Goal: Find specific page/section: Find specific page/section

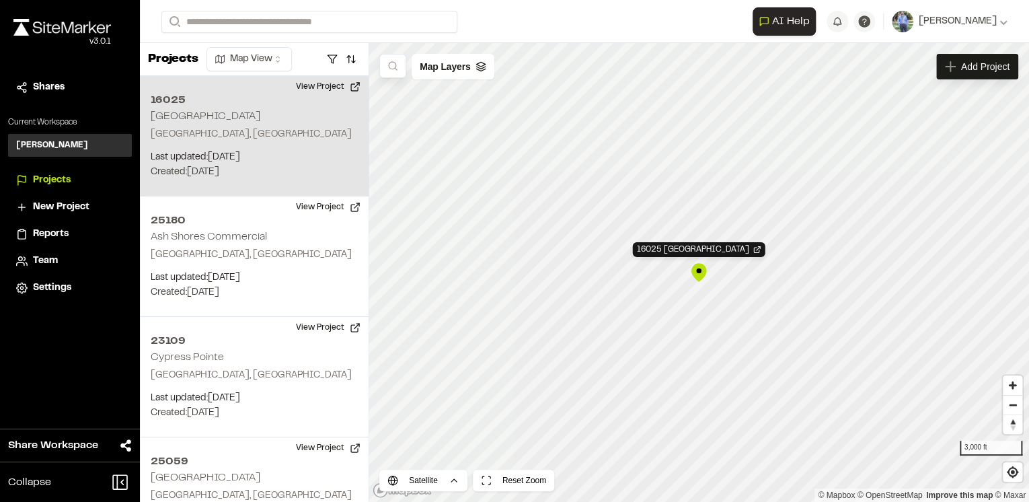
click at [696, 272] on div "16025 Madeira" at bounding box center [699, 272] width 20 height 20
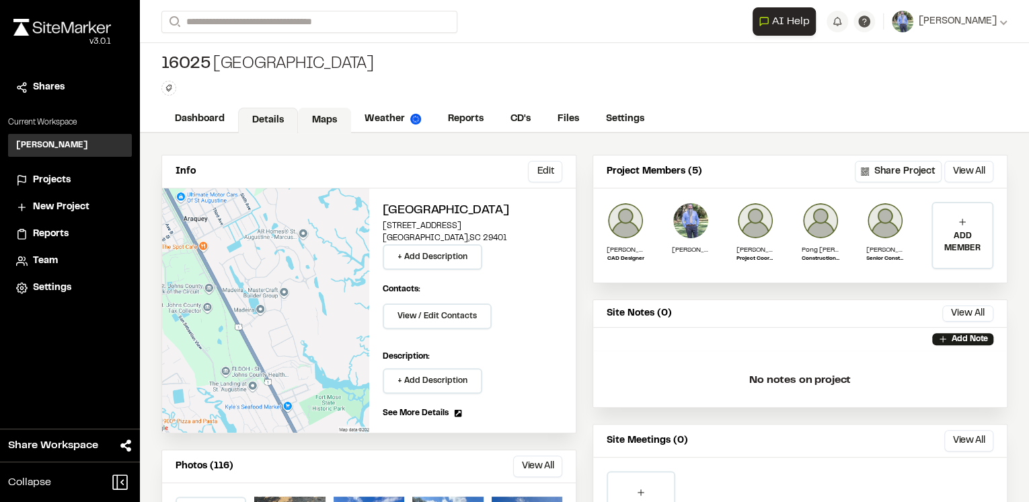
click at [313, 116] on link "Maps" at bounding box center [324, 121] width 53 height 26
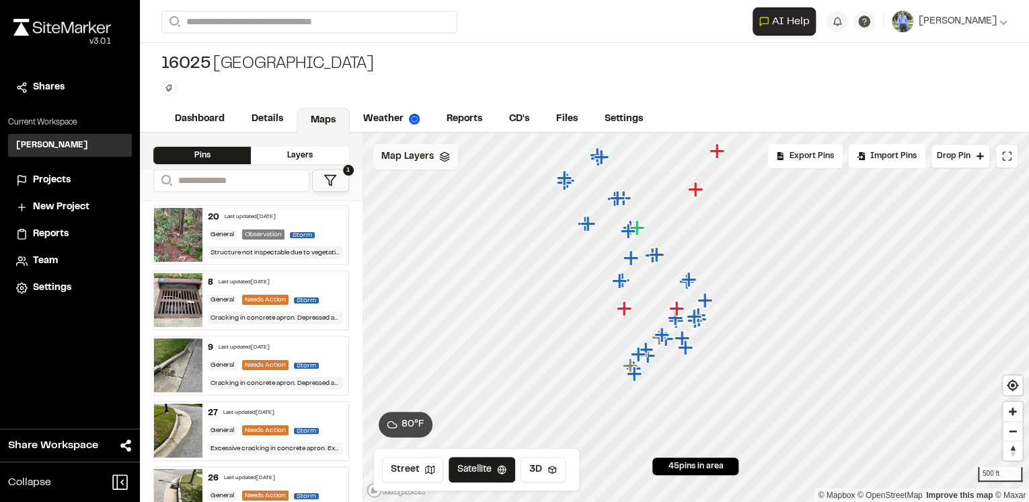
click at [443, 155] on icon at bounding box center [444, 156] width 11 height 11
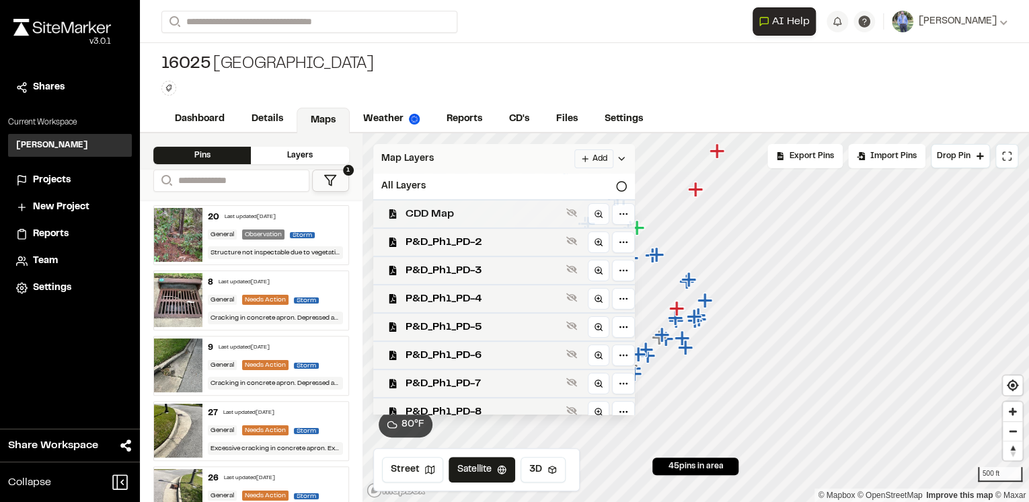
click at [445, 208] on span "CDD Map" at bounding box center [483, 214] width 155 height 16
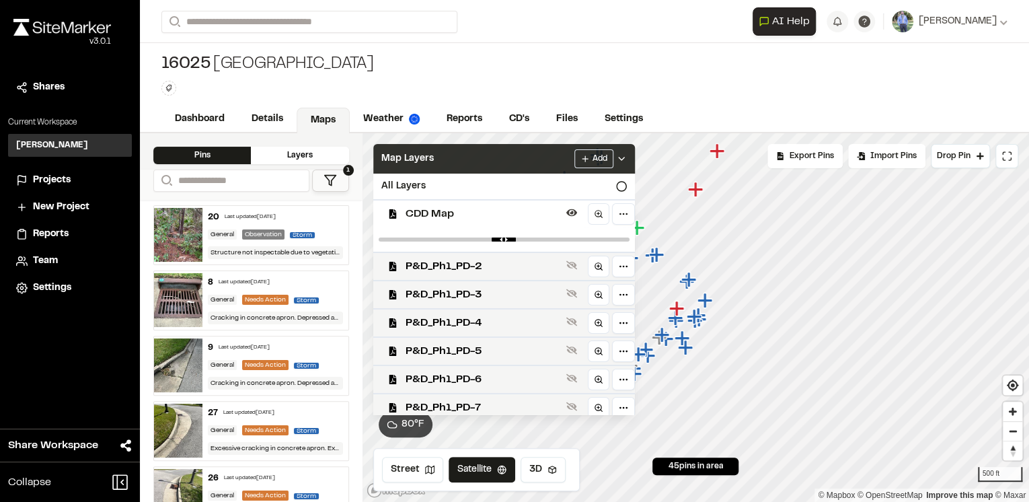
click at [445, 208] on span "CDD Map" at bounding box center [483, 214] width 155 height 16
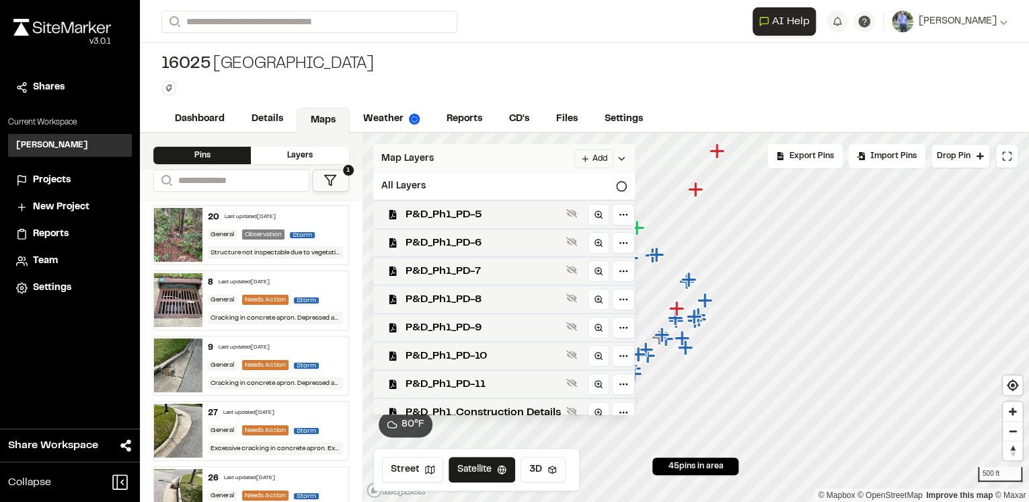
scroll to position [126, 0]
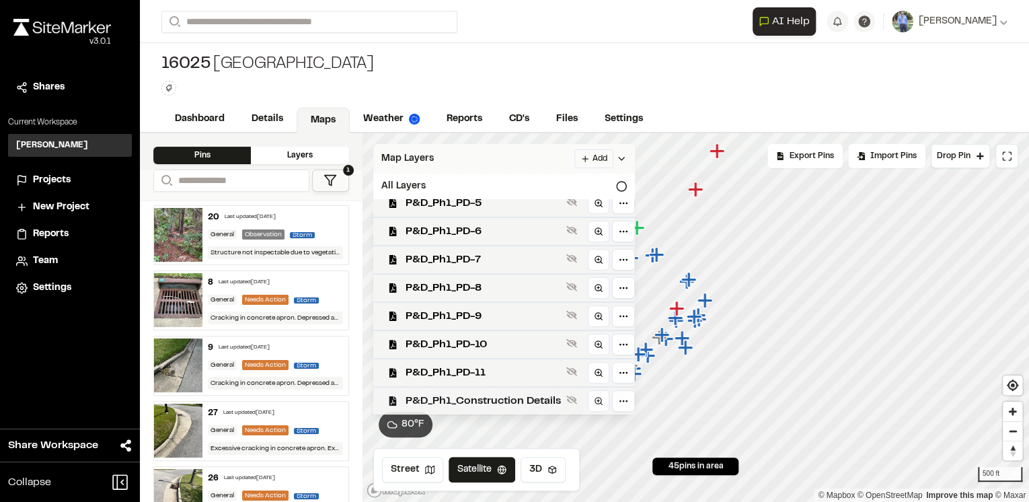
click at [500, 398] on span "P&D_Ph1_Construction Details" at bounding box center [483, 401] width 155 height 16
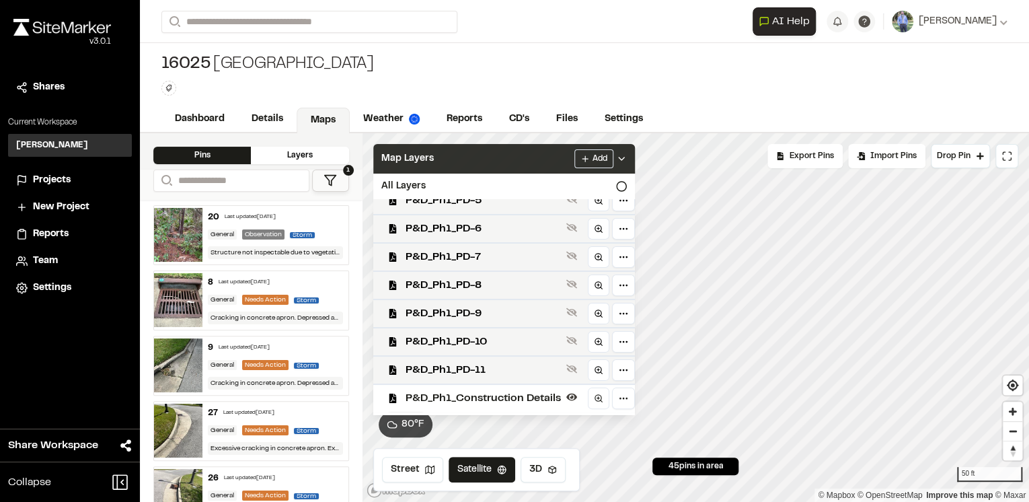
click at [624, 159] on polyline at bounding box center [621, 158] width 5 height 3
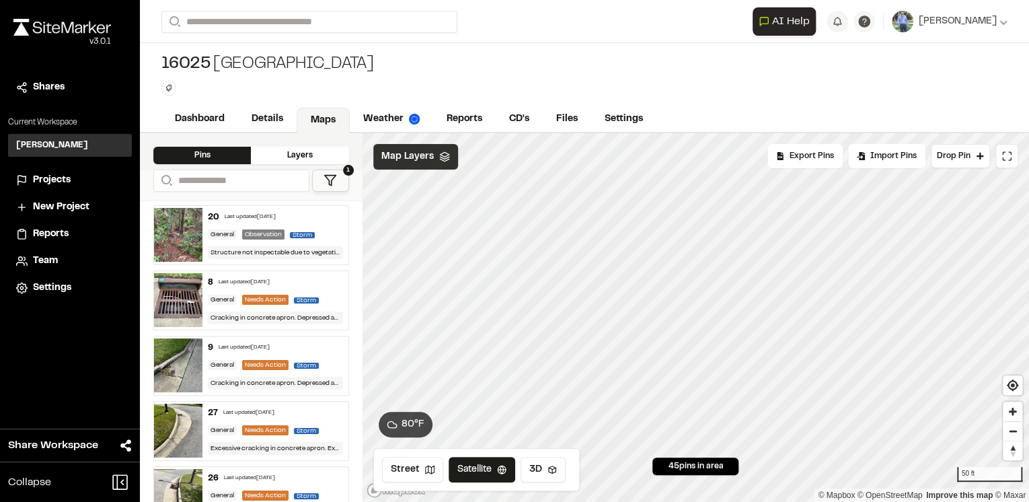
scroll to position [0, 0]
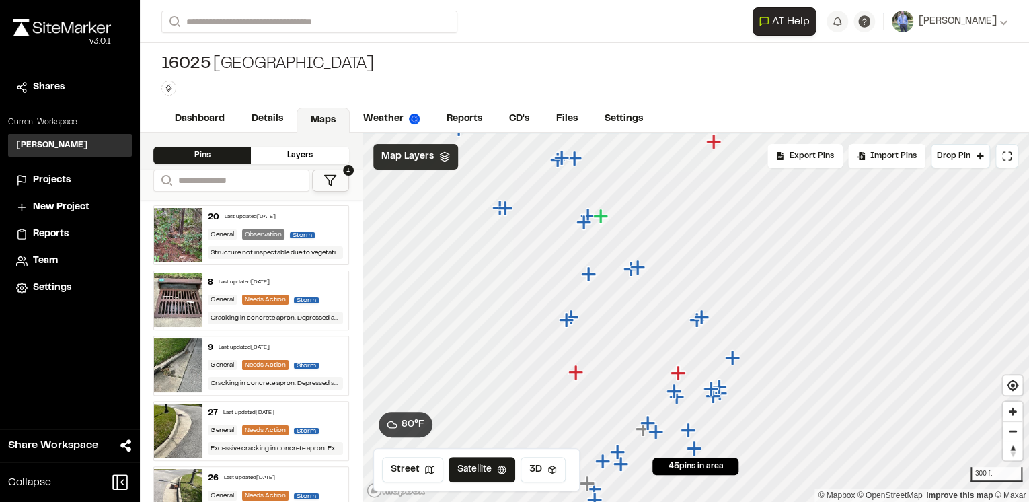
click at [681, 371] on icon "Map marker" at bounding box center [677, 372] width 15 height 15
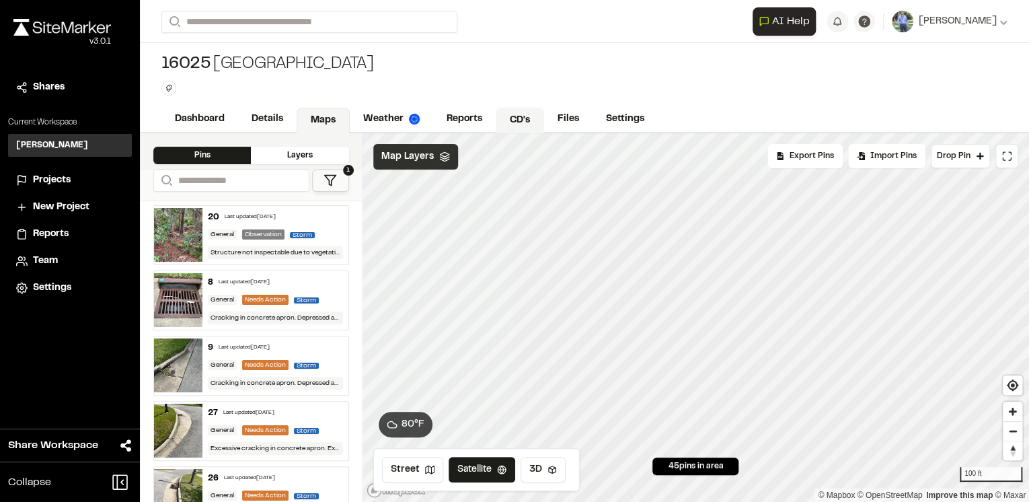
drag, startPoint x: 791, startPoint y: 291, endPoint x: 498, endPoint y: 130, distance: 334.1
click at [487, 129] on div "**********" at bounding box center [584, 251] width 889 height 502
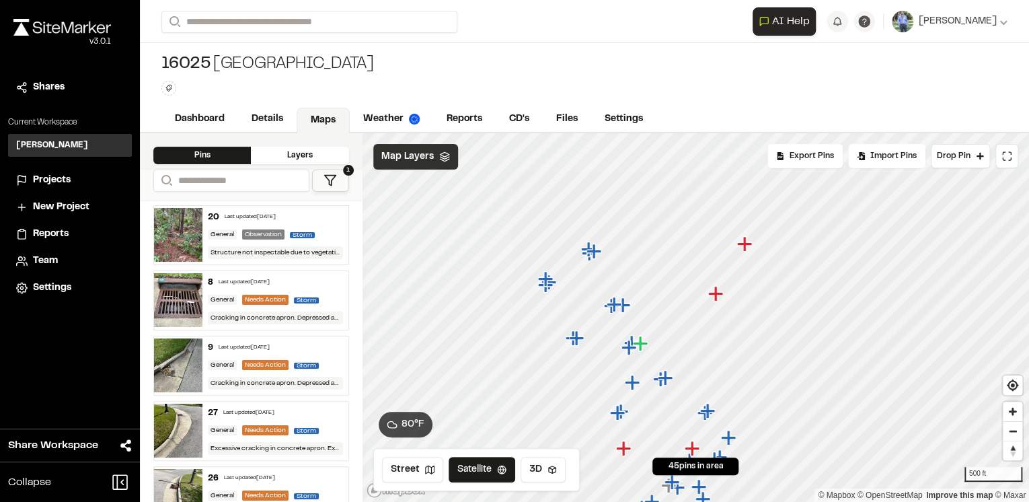
click at [444, 159] on icon at bounding box center [444, 156] width 11 height 11
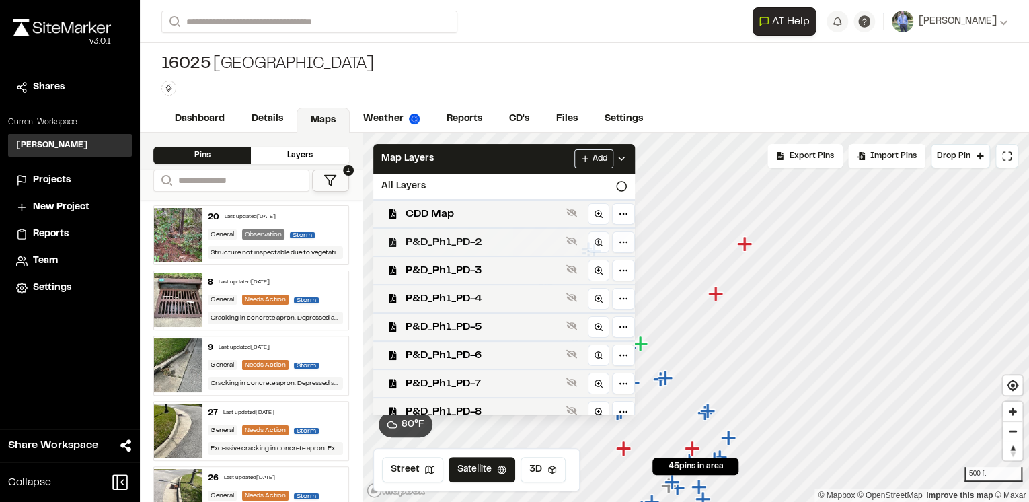
click at [447, 239] on span "P&D_Ph1_PD-2" at bounding box center [483, 242] width 155 height 16
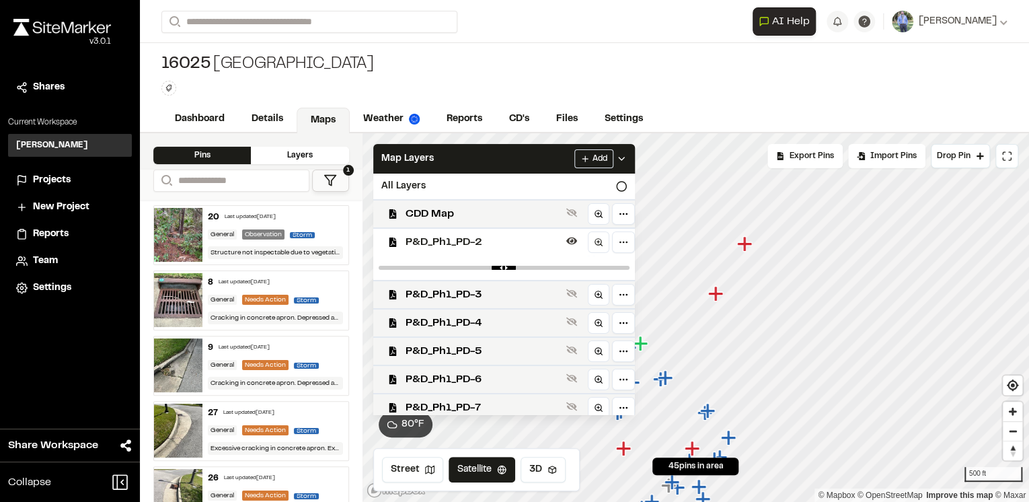
click at [448, 239] on span "P&D_Ph1_PD-2" at bounding box center [483, 242] width 155 height 16
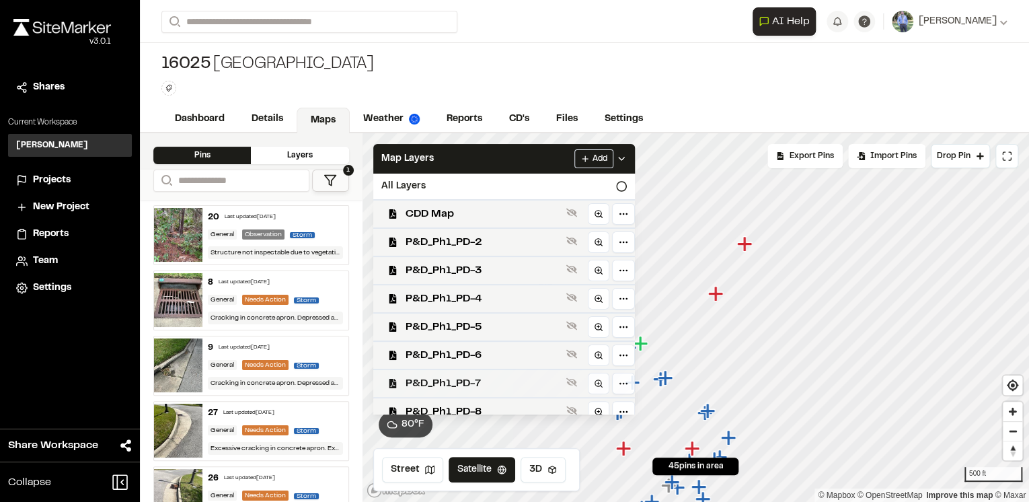
click at [452, 371] on div "P&D_Ph1_PD-7" at bounding box center [499, 383] width 272 height 28
click at [452, 373] on div "P&D_Ph1_PD-7" at bounding box center [499, 383] width 272 height 28
click at [453, 359] on span "P&D_Ph1_PD-6" at bounding box center [483, 355] width 155 height 16
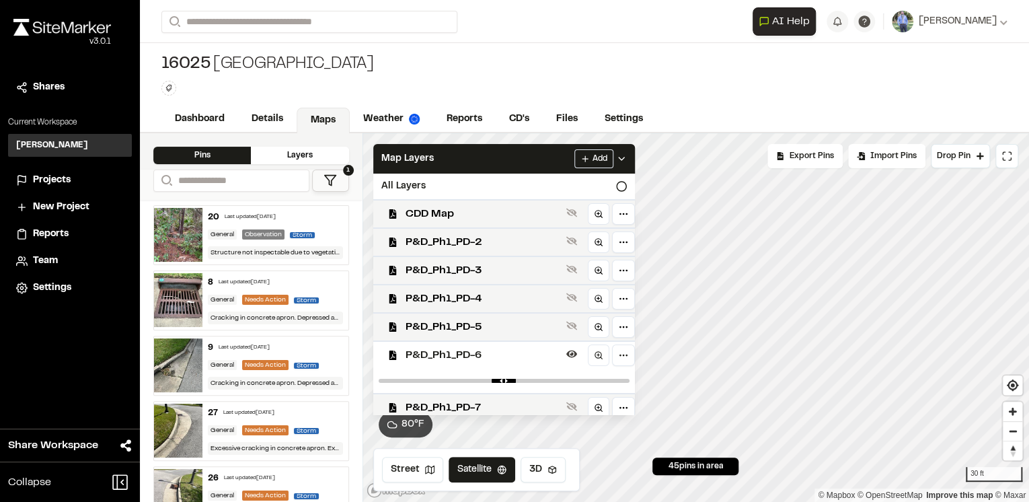
click at [877, 501] on html "**********" at bounding box center [514, 251] width 1029 height 502
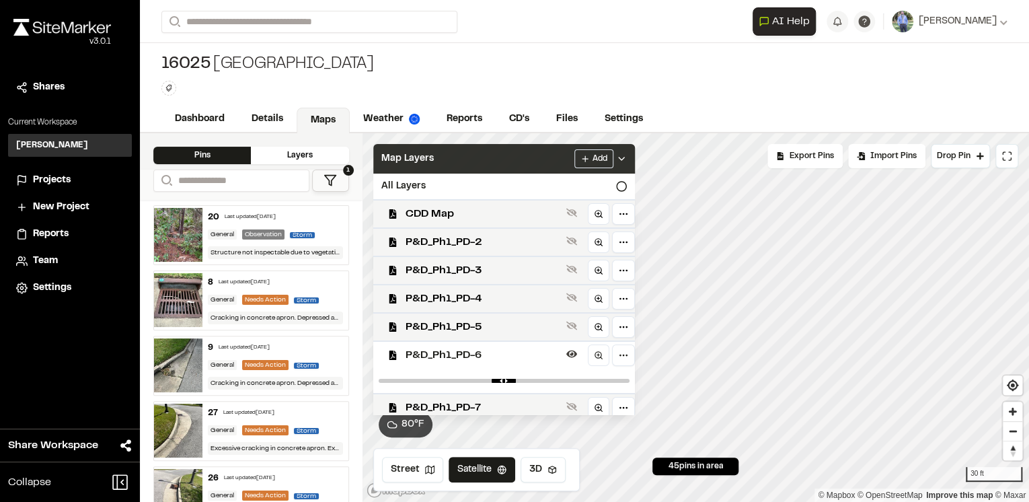
click at [627, 150] on div "Add" at bounding box center [600, 158] width 52 height 19
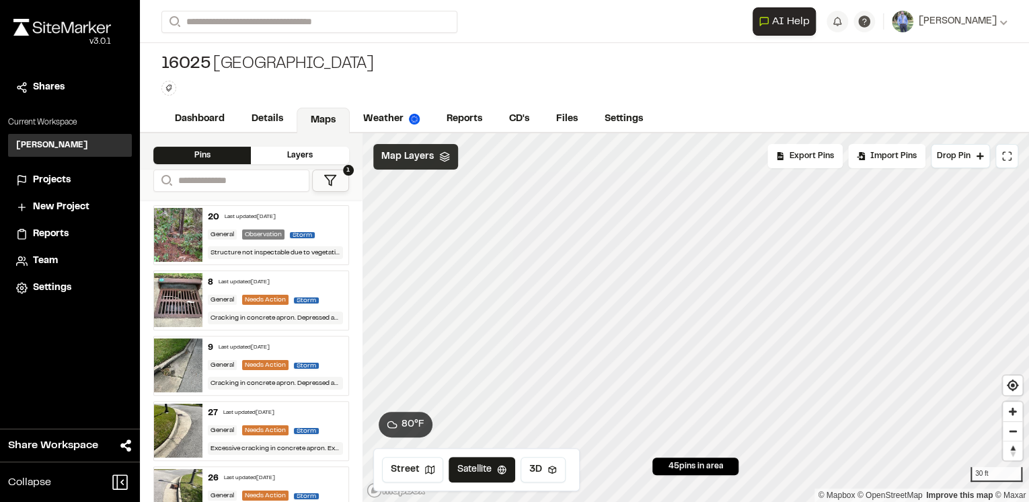
click at [444, 160] on icon at bounding box center [444, 156] width 11 height 11
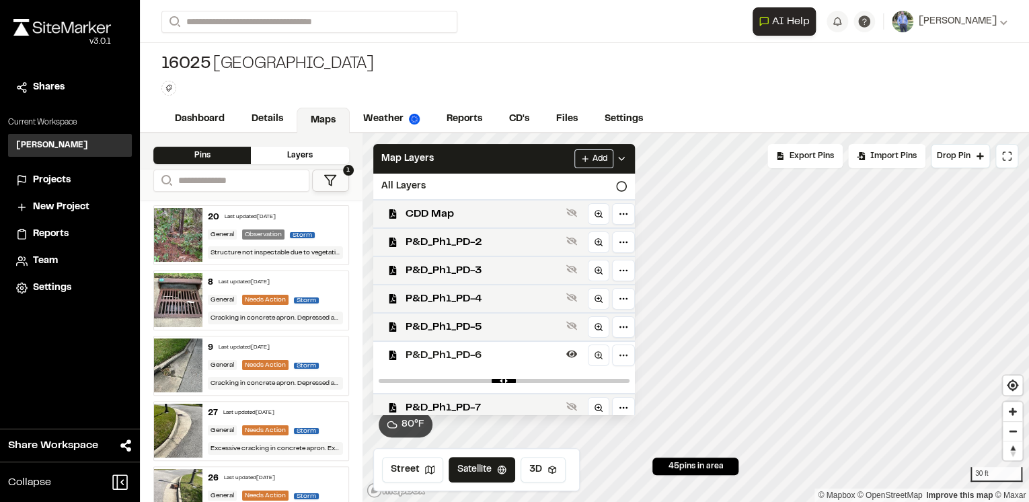
click at [531, 359] on span "P&D_Ph1_PD-6" at bounding box center [483, 355] width 155 height 16
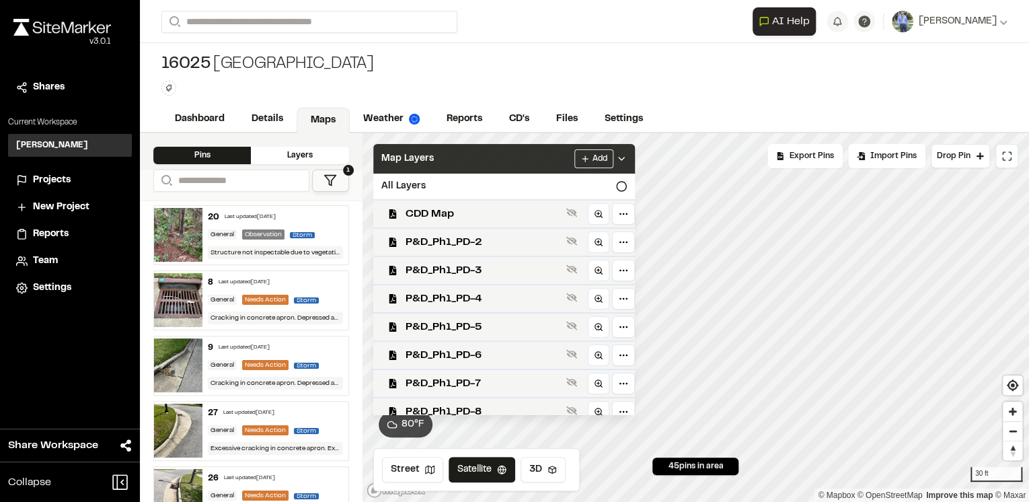
click at [635, 163] on div "Map Layers Add" at bounding box center [504, 159] width 262 height 30
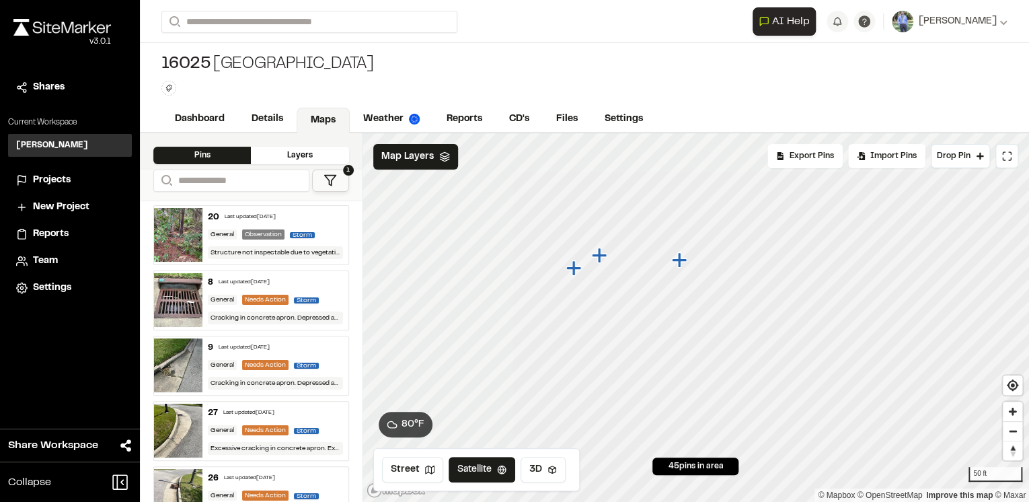
click at [603, 253] on icon "Map marker" at bounding box center [598, 255] width 15 height 15
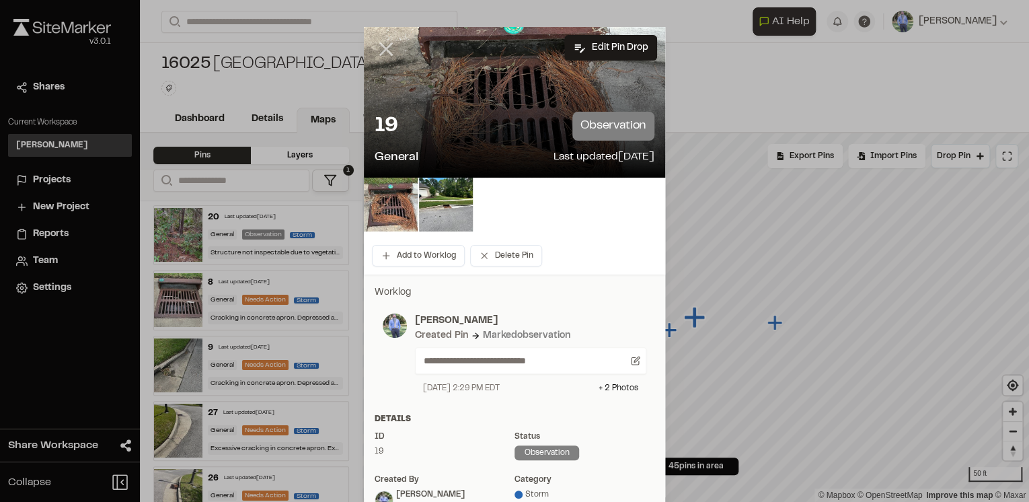
click at [381, 46] on line at bounding box center [386, 49] width 11 height 11
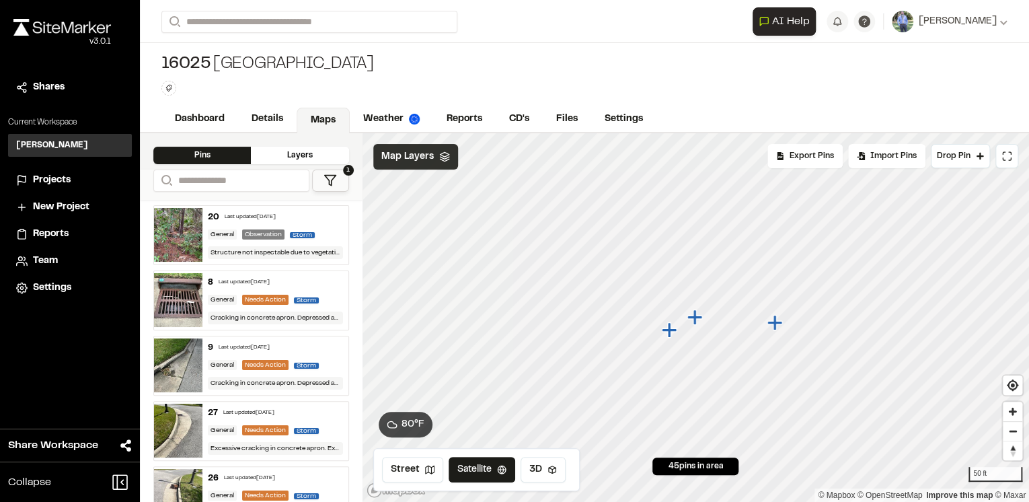
click at [443, 157] on icon at bounding box center [444, 156] width 11 height 11
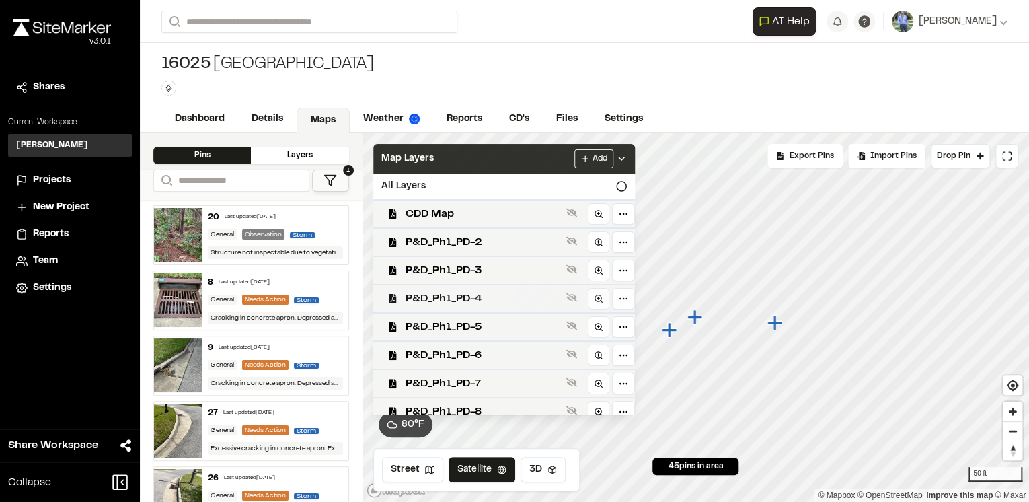
click at [494, 306] on span "P&D_Ph1_PD-4" at bounding box center [483, 299] width 155 height 16
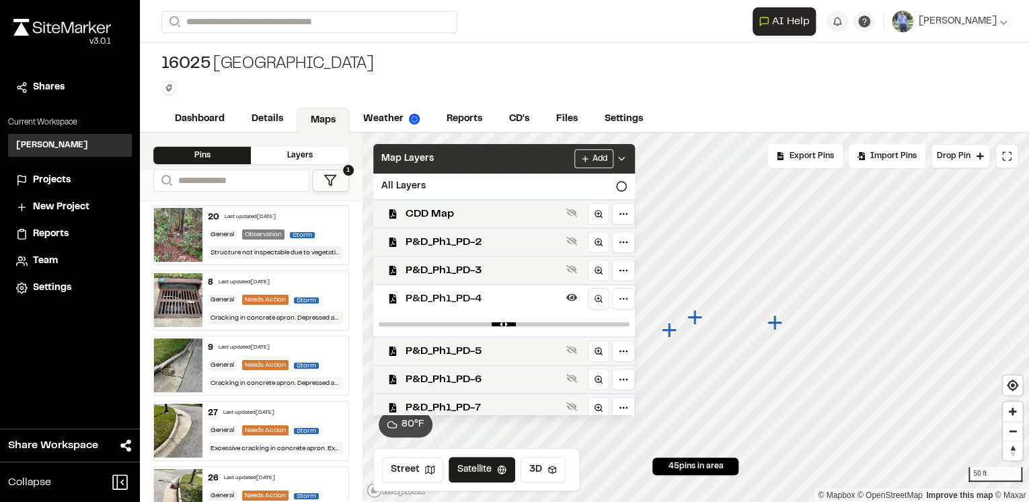
click at [494, 306] on span "P&D_Ph1_PD-4" at bounding box center [483, 299] width 155 height 16
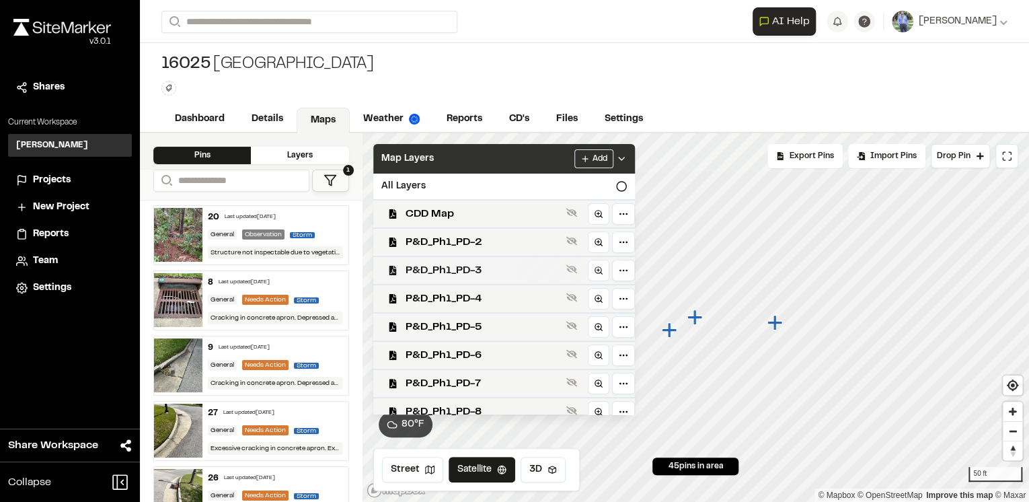
click at [489, 274] on span "P&D_Ph1_PD-3" at bounding box center [483, 270] width 155 height 16
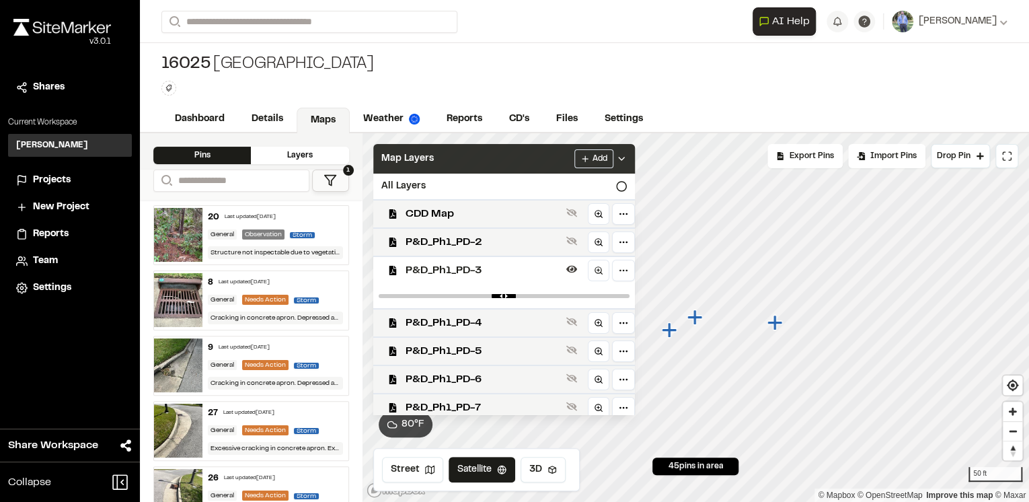
click at [489, 274] on span "P&D_Ph1_PD-3" at bounding box center [483, 270] width 155 height 16
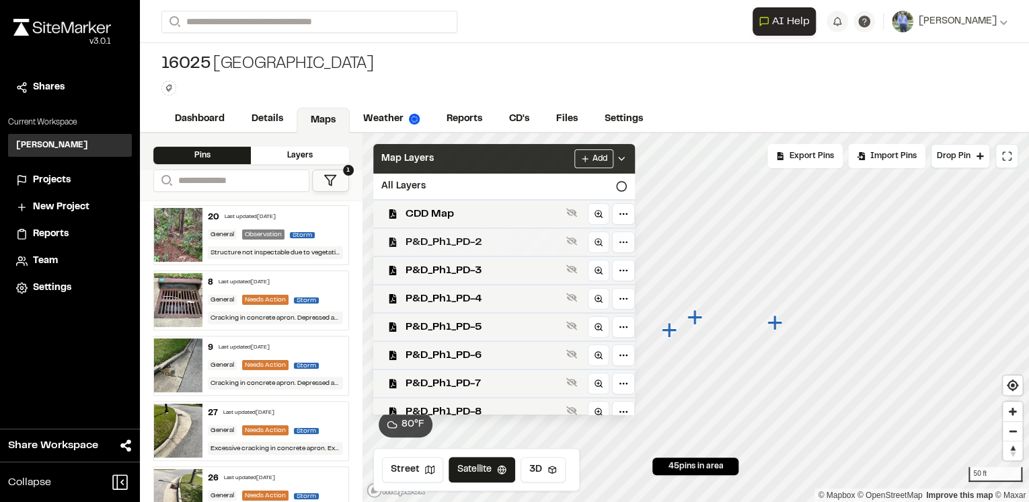
click at [487, 233] on div "P&D_Ph1_PD-2" at bounding box center [499, 241] width 272 height 28
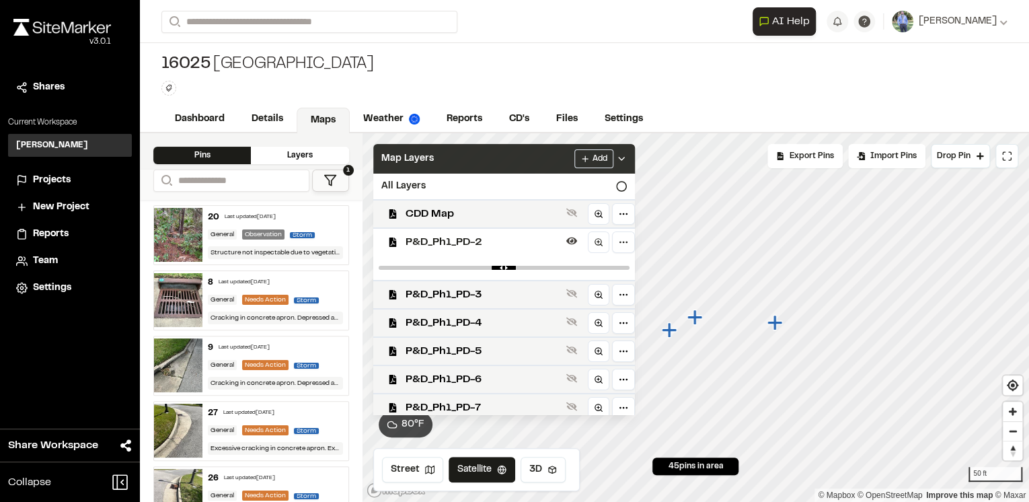
click at [487, 234] on span "P&D_Ph1_PD-2" at bounding box center [483, 242] width 155 height 16
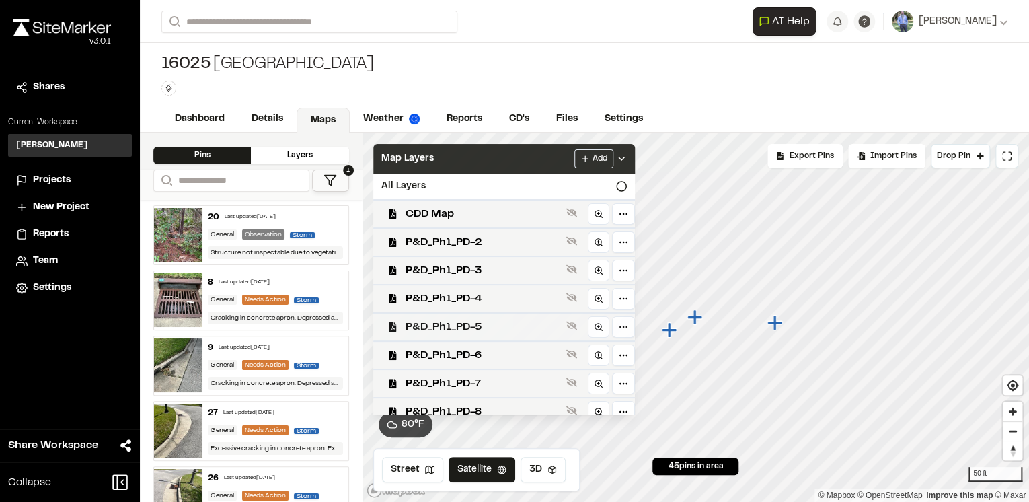
click at [490, 336] on div "P&D_Ph1_PD-5" at bounding box center [499, 326] width 272 height 28
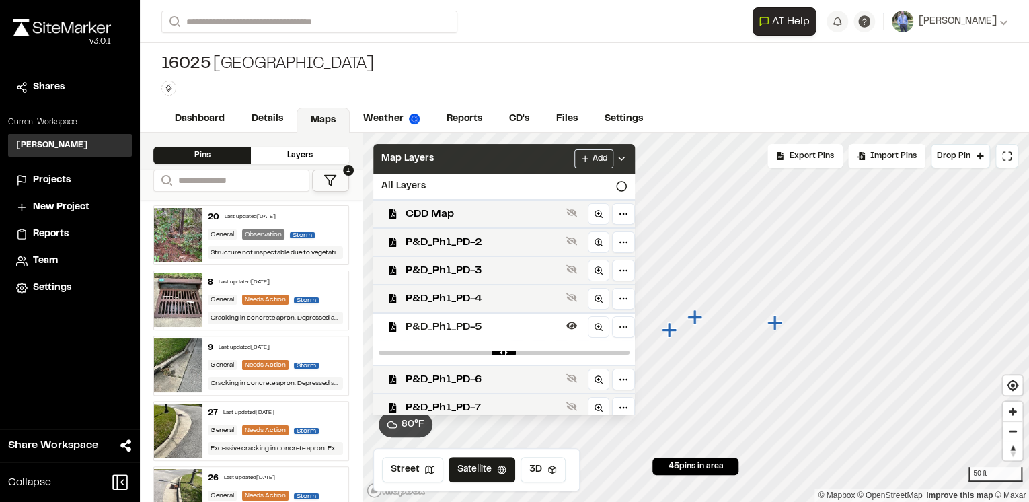
click at [491, 330] on span "P&D_Ph1_PD-5" at bounding box center [483, 327] width 155 height 16
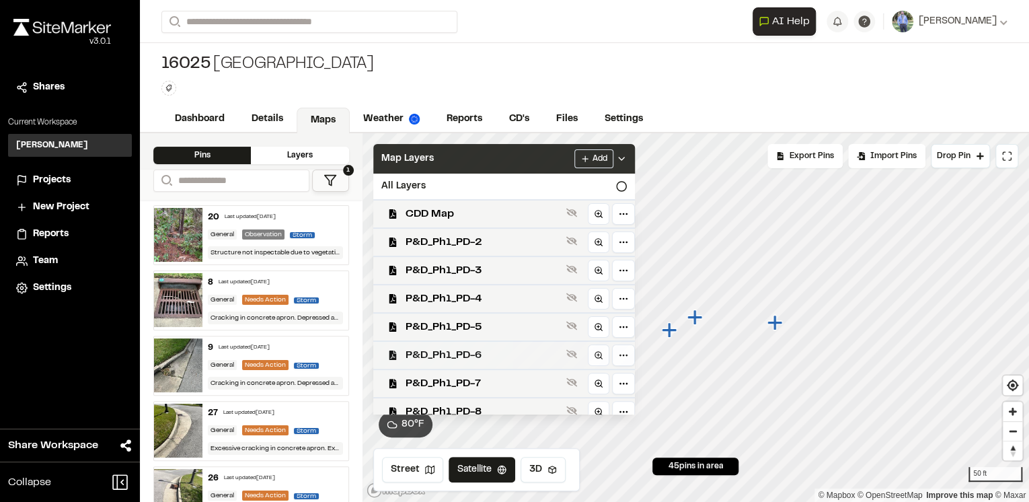
click at [489, 361] on span "P&D_Ph1_PD-6" at bounding box center [483, 355] width 155 height 16
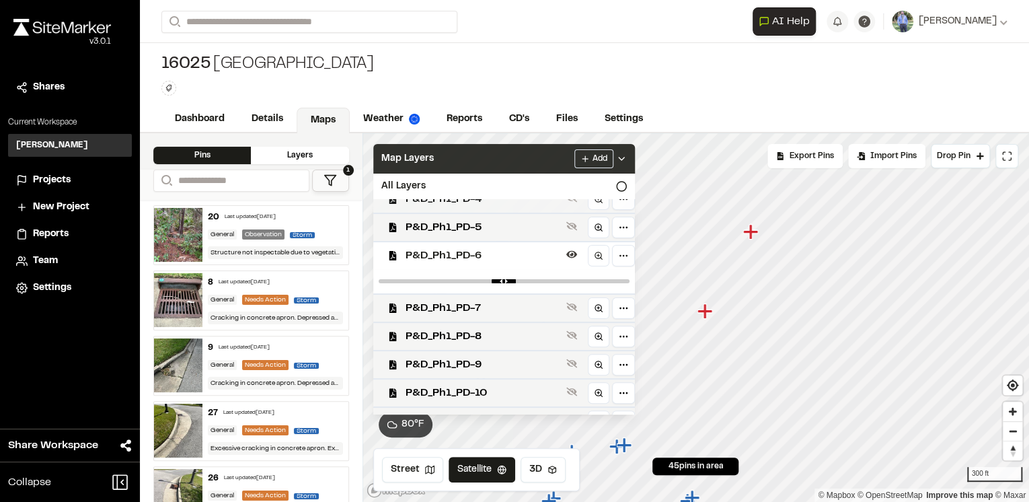
scroll to position [175, 0]
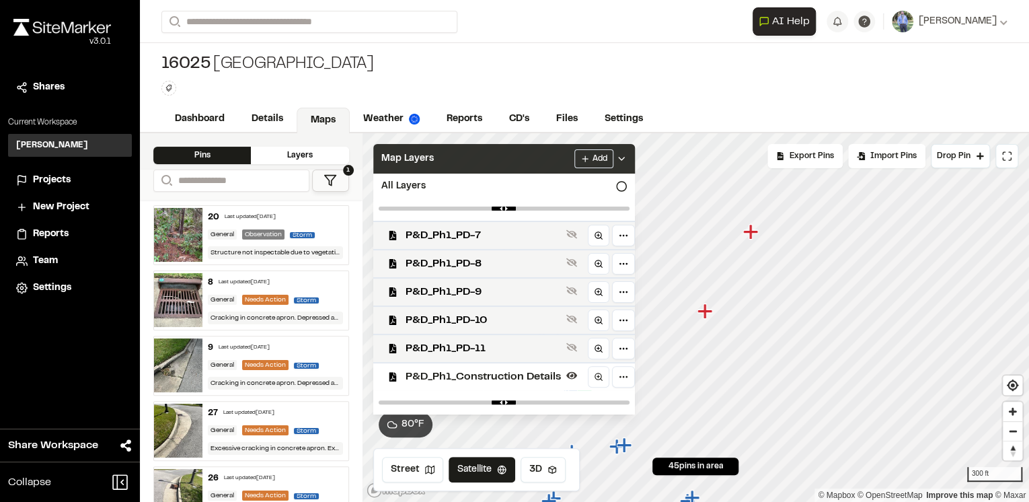
click at [507, 379] on span "P&D_Ph1_Construction Details" at bounding box center [483, 377] width 155 height 16
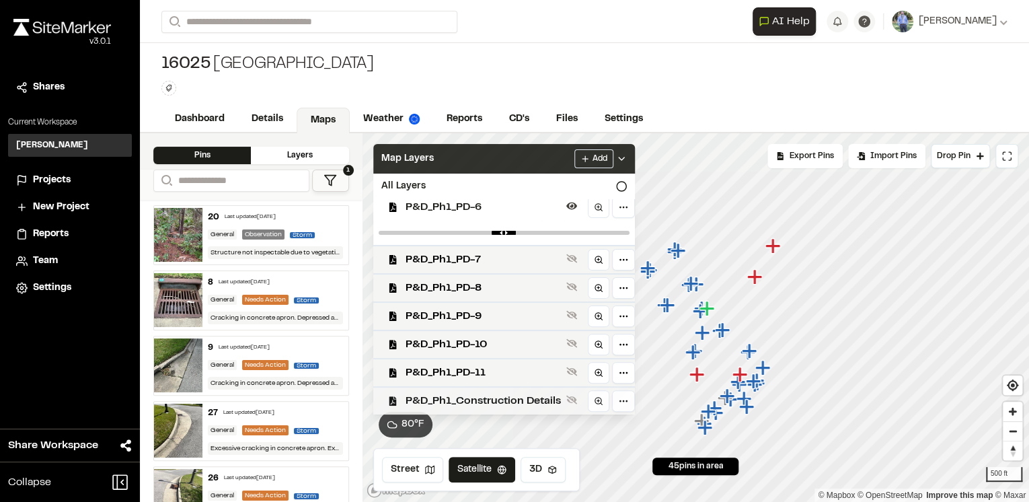
click at [511, 396] on span "P&D_Ph1_Construction Details" at bounding box center [483, 401] width 155 height 16
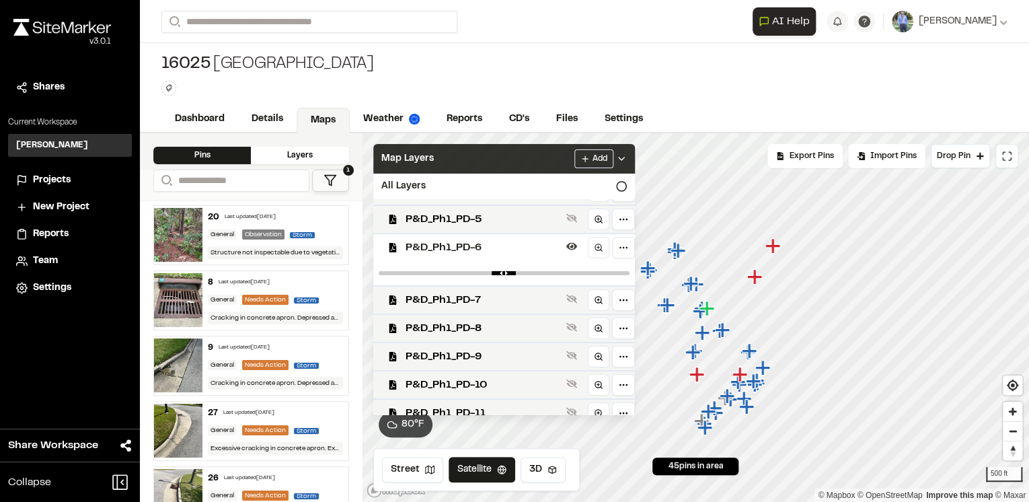
scroll to position [0, 0]
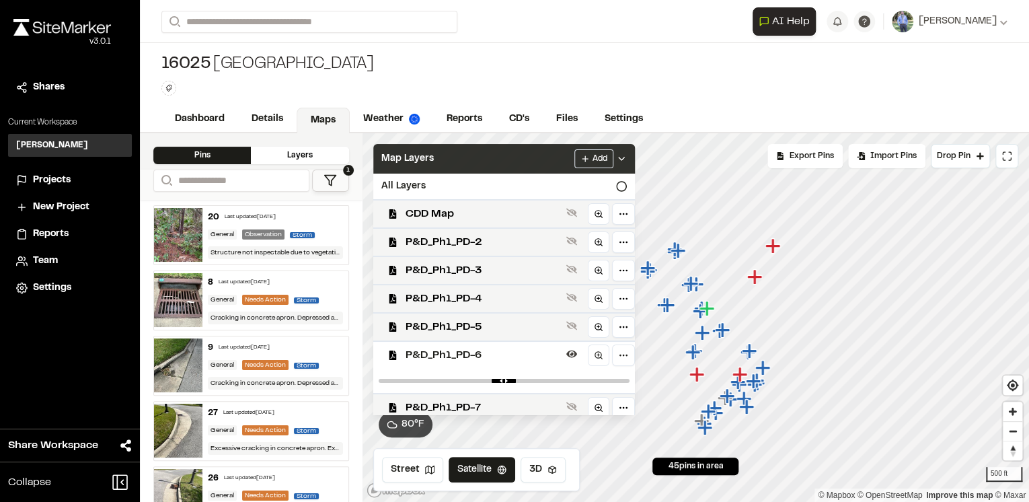
click at [627, 163] on div "Add" at bounding box center [600, 158] width 52 height 19
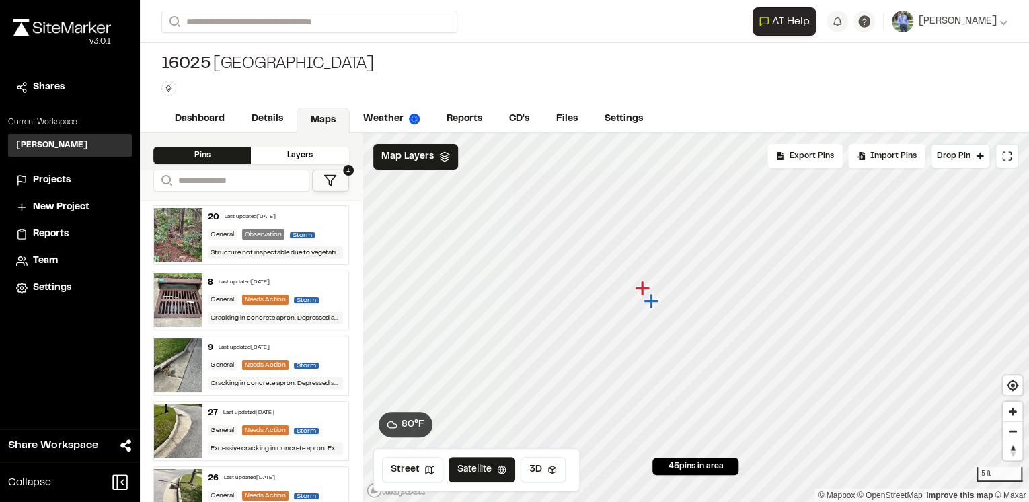
click at [655, 300] on icon "Map marker" at bounding box center [650, 300] width 15 height 15
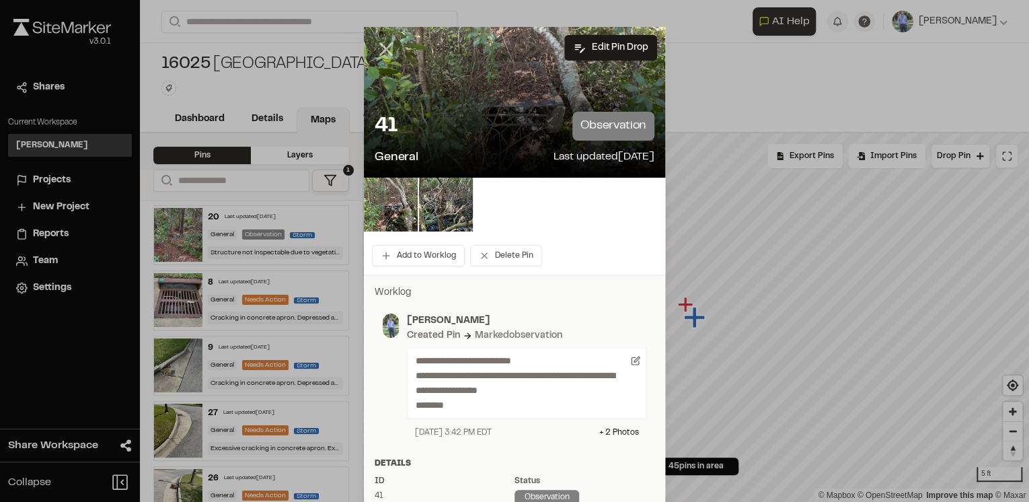
click at [381, 47] on line at bounding box center [386, 49] width 11 height 11
